Goal: Information Seeking & Learning: Understand process/instructions

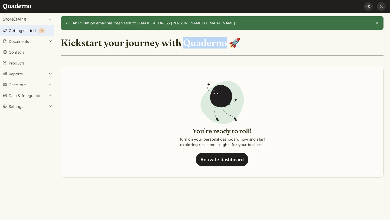
drag, startPoint x: 184, startPoint y: 41, endPoint x: 226, endPoint y: 47, distance: 42.0
click at [226, 47] on h1 "Kickstart your journey with Quaderno 🚀" at bounding box center [151, 43] width 180 height 12
copy h1 "Quaderno"
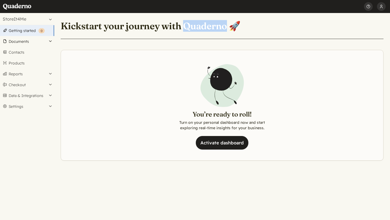
click at [23, 41] on button "Documents" at bounding box center [27, 41] width 54 height 11
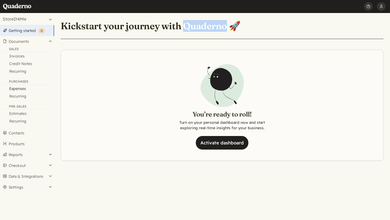
click at [22, 89] on link "Expenses" at bounding box center [27, 89] width 54 height 8
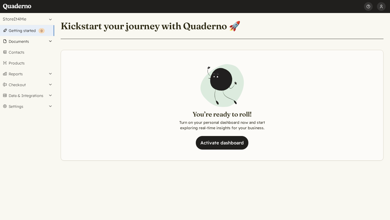
click at [36, 43] on button "Documents" at bounding box center [27, 41] width 54 height 11
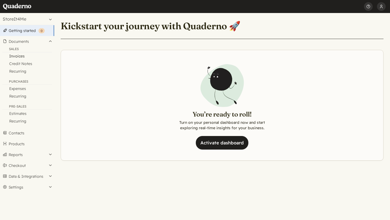
click at [27, 54] on link "Invoices" at bounding box center [27, 56] width 54 height 8
